Goal: Task Accomplishment & Management: Manage account settings

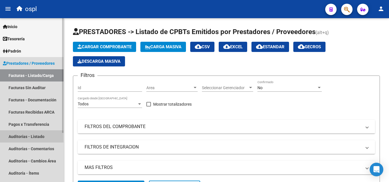
click at [40, 134] on link "Auditorías - Listado" at bounding box center [31, 137] width 63 height 12
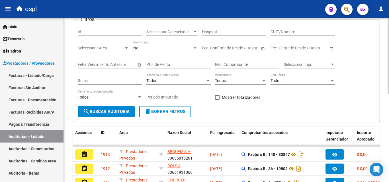
click at [389, 77] on div at bounding box center [387, 76] width 1 height 76
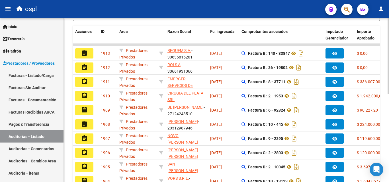
scroll to position [143, 0]
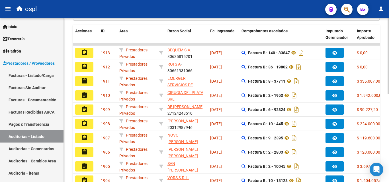
click at [389, 115] on div at bounding box center [387, 125] width 1 height 76
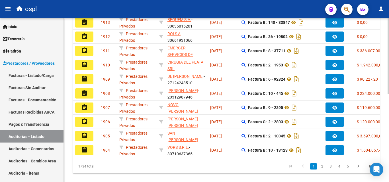
scroll to position [189, 0]
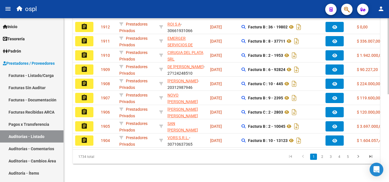
click at [389, 137] on div at bounding box center [387, 144] width 1 height 76
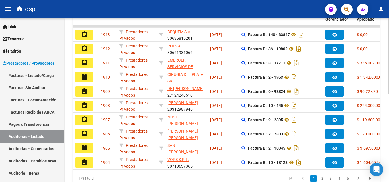
scroll to position [173, 0]
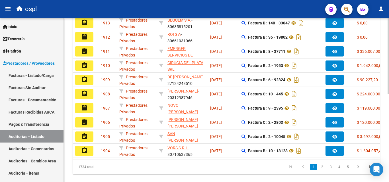
click at [388, 127] on div at bounding box center [387, 139] width 1 height 76
click at [320, 170] on link "2" at bounding box center [321, 167] width 7 height 6
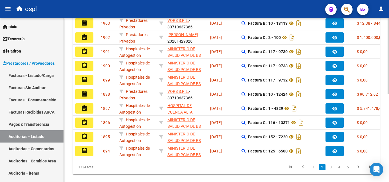
scroll to position [189, 0]
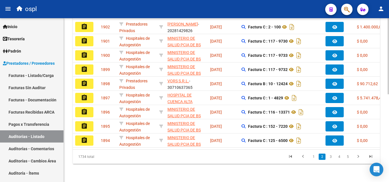
click at [389, 143] on div at bounding box center [387, 144] width 1 height 76
click at [316, 157] on link "1" at bounding box center [313, 157] width 7 height 6
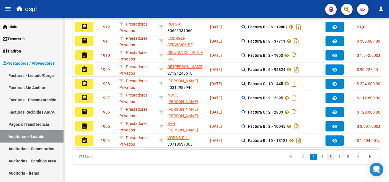
click at [330, 157] on link "3" at bounding box center [330, 157] width 7 height 6
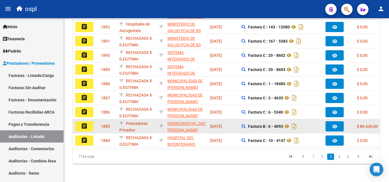
click at [91, 122] on button "assignment" at bounding box center [84, 127] width 18 height 10
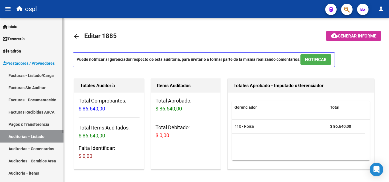
click at [50, 135] on link "Auditorías - Listado" at bounding box center [31, 137] width 63 height 12
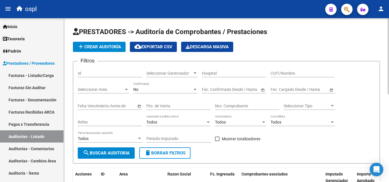
click at [234, 105] on input "Nro. Comprobante" at bounding box center [247, 106] width 64 height 5
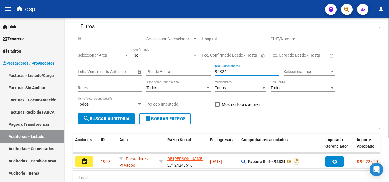
scroll to position [32, 0]
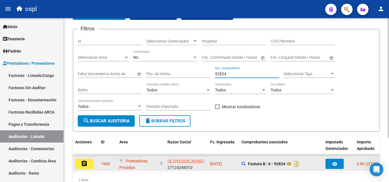
type input "92824"
click at [90, 165] on button "assignment" at bounding box center [84, 164] width 18 height 10
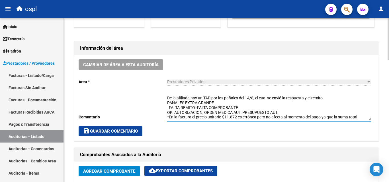
scroll to position [5, 0]
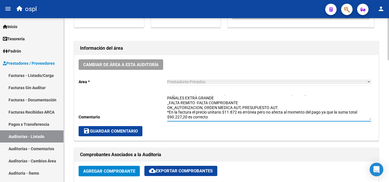
drag, startPoint x: 168, startPoint y: 117, endPoint x: 213, endPoint y: 119, distance: 45.9
click at [213, 119] on textarea "De la afiliada hay un TAD por los pañales del 14/8, el cual se envió la respues…" at bounding box center [269, 107] width 204 height 25
drag, startPoint x: 200, startPoint y: 117, endPoint x: 182, endPoint y: 117, distance: 17.1
click at [182, 117] on textarea "De la afiliada hay un TAD por los pañales del 14/8, el cual se envió la respues…" at bounding box center [269, 107] width 204 height 25
drag, startPoint x: 213, startPoint y: 118, endPoint x: 151, endPoint y: 112, distance: 62.9
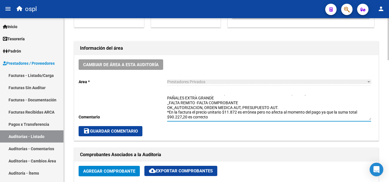
click at [151, 112] on div "Cambiar de área a esta auditoría Area * Prestadores Privados Seleccionar area C…" at bounding box center [226, 98] width 304 height 86
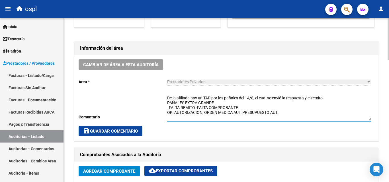
scroll to position [0, 0]
type textarea "De la afiliada hay un TAD por los pañales del 14/8, el cual se envió la respues…"
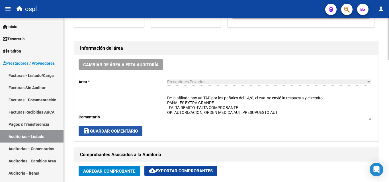
click at [130, 130] on span "save Guardar Comentario" at bounding box center [110, 131] width 55 height 5
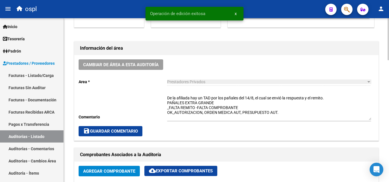
click at [131, 130] on span "save Guardar Comentario" at bounding box center [110, 131] width 55 height 5
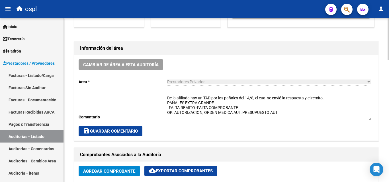
click at [139, 132] on button "save Guardar Comentario" at bounding box center [111, 131] width 64 height 10
